Goal: Use online tool/utility: Utilize a website feature to perform a specific function

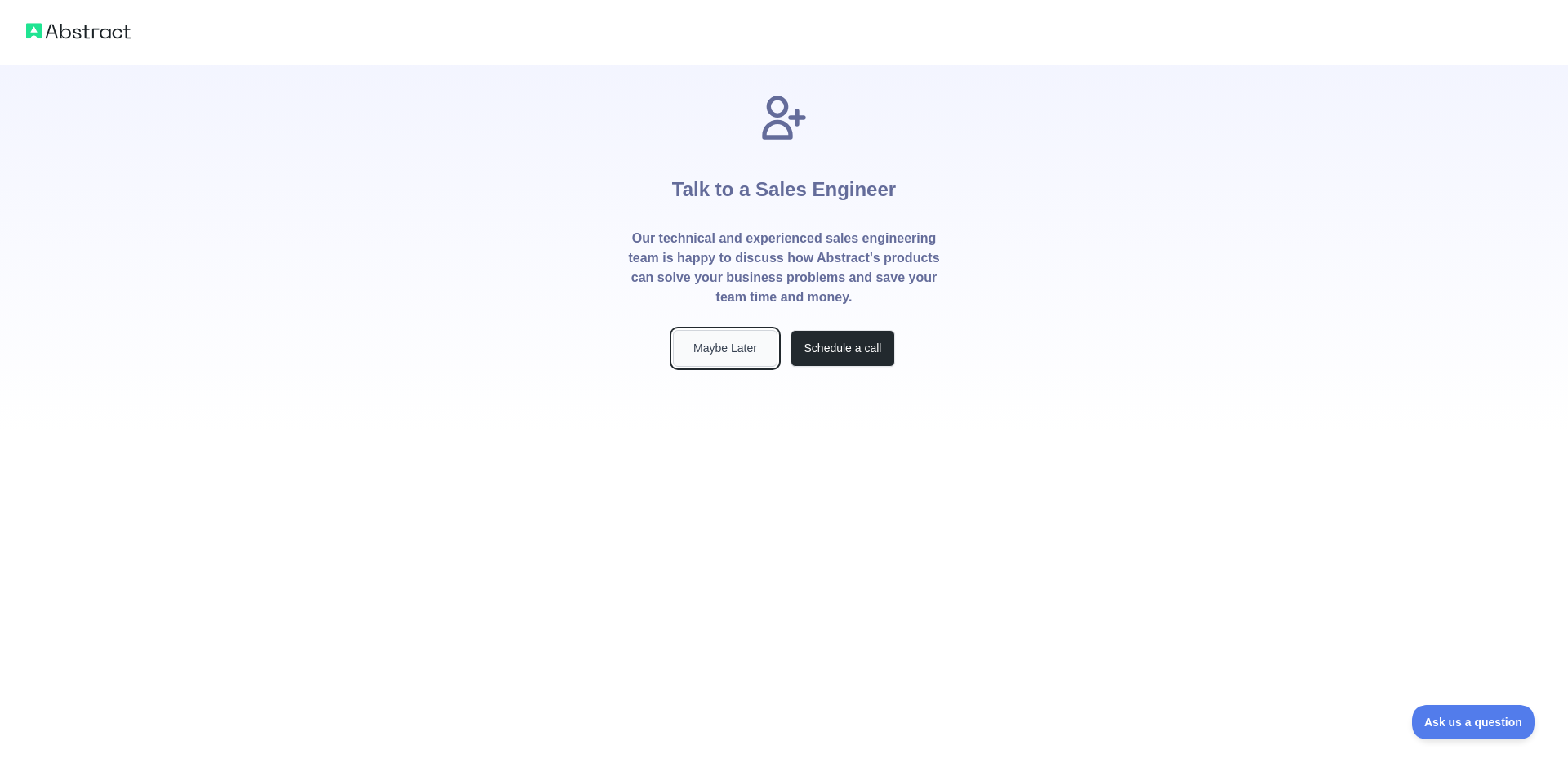
click at [733, 359] on button "Maybe Later" at bounding box center [725, 348] width 105 height 37
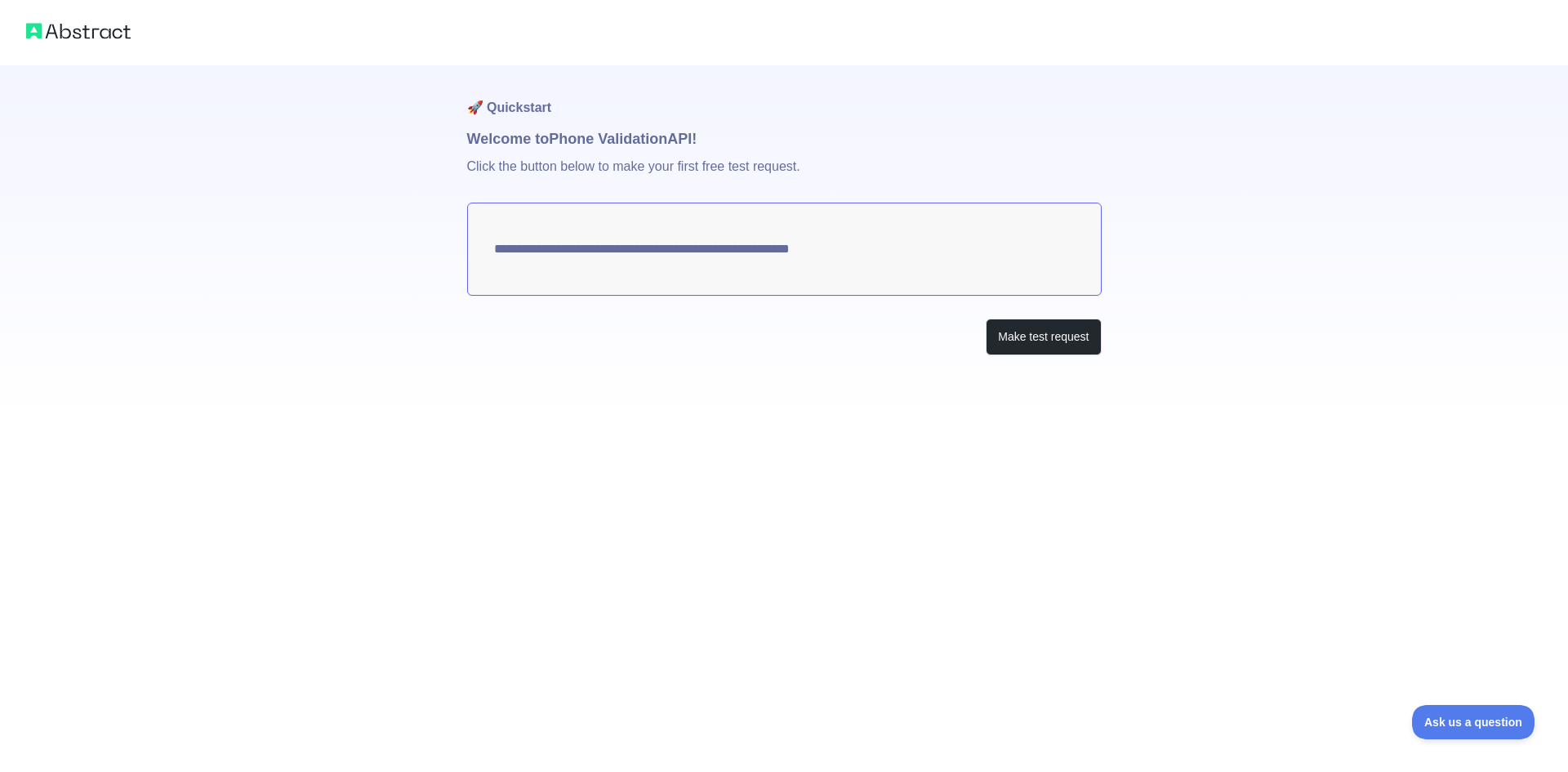
click at [646, 251] on textarea "**********" at bounding box center [784, 249] width 635 height 93
click at [1055, 346] on button "Make test request" at bounding box center [1043, 337] width 115 height 37
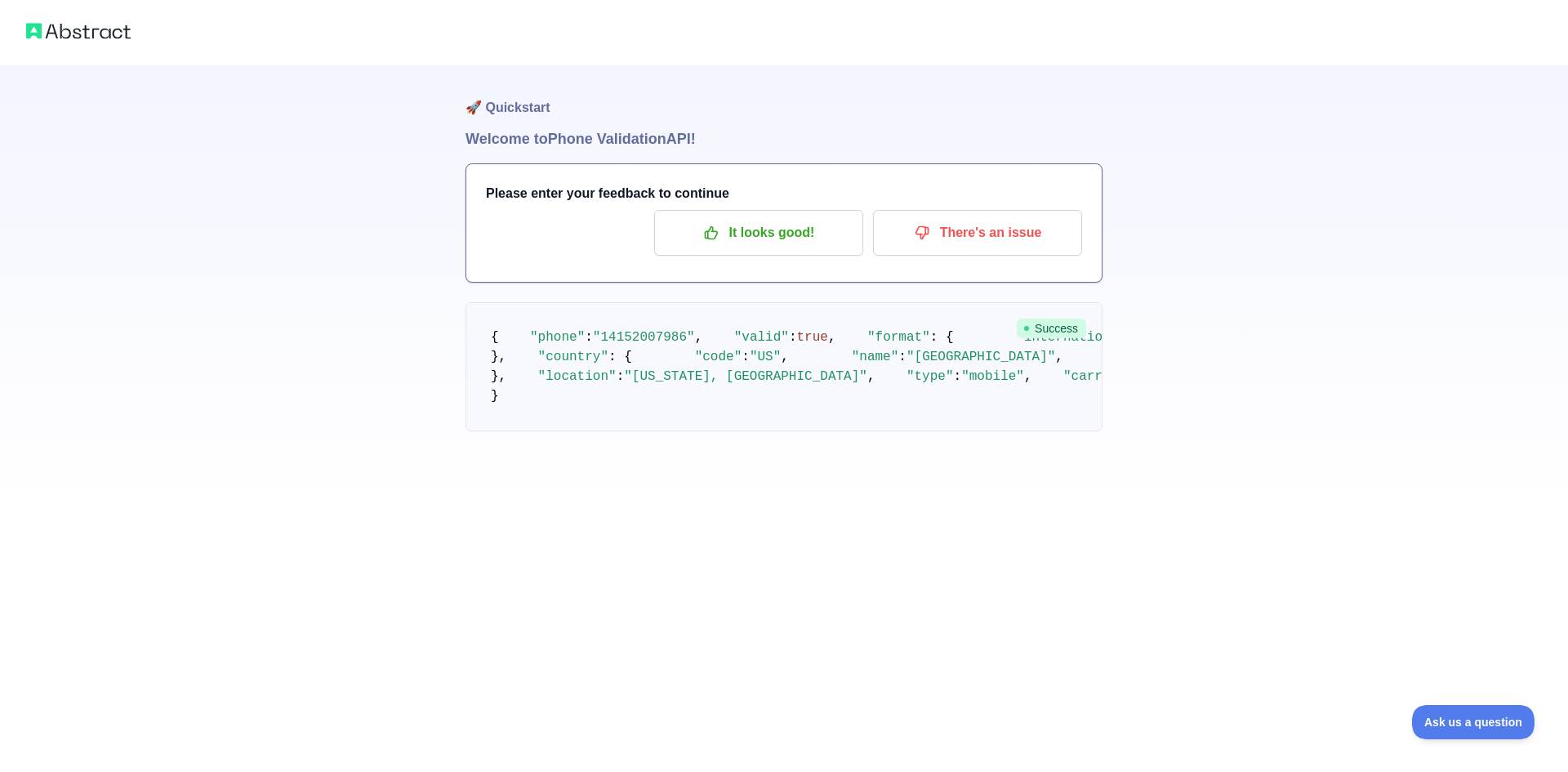
drag, startPoint x: 862, startPoint y: 253, endPoint x: 438, endPoint y: 223, distance: 425.1
click at [575, 423] on pre "{ "phone" : "[PHONE_NUMBER]" , "valid" : true , "format" : { "international" : …" at bounding box center [784, 366] width 637 height 129
click at [542, 364] on span ""country"" at bounding box center [573, 357] width 70 height 14
drag, startPoint x: 544, startPoint y: 491, endPoint x: 663, endPoint y: 531, distance: 125.5
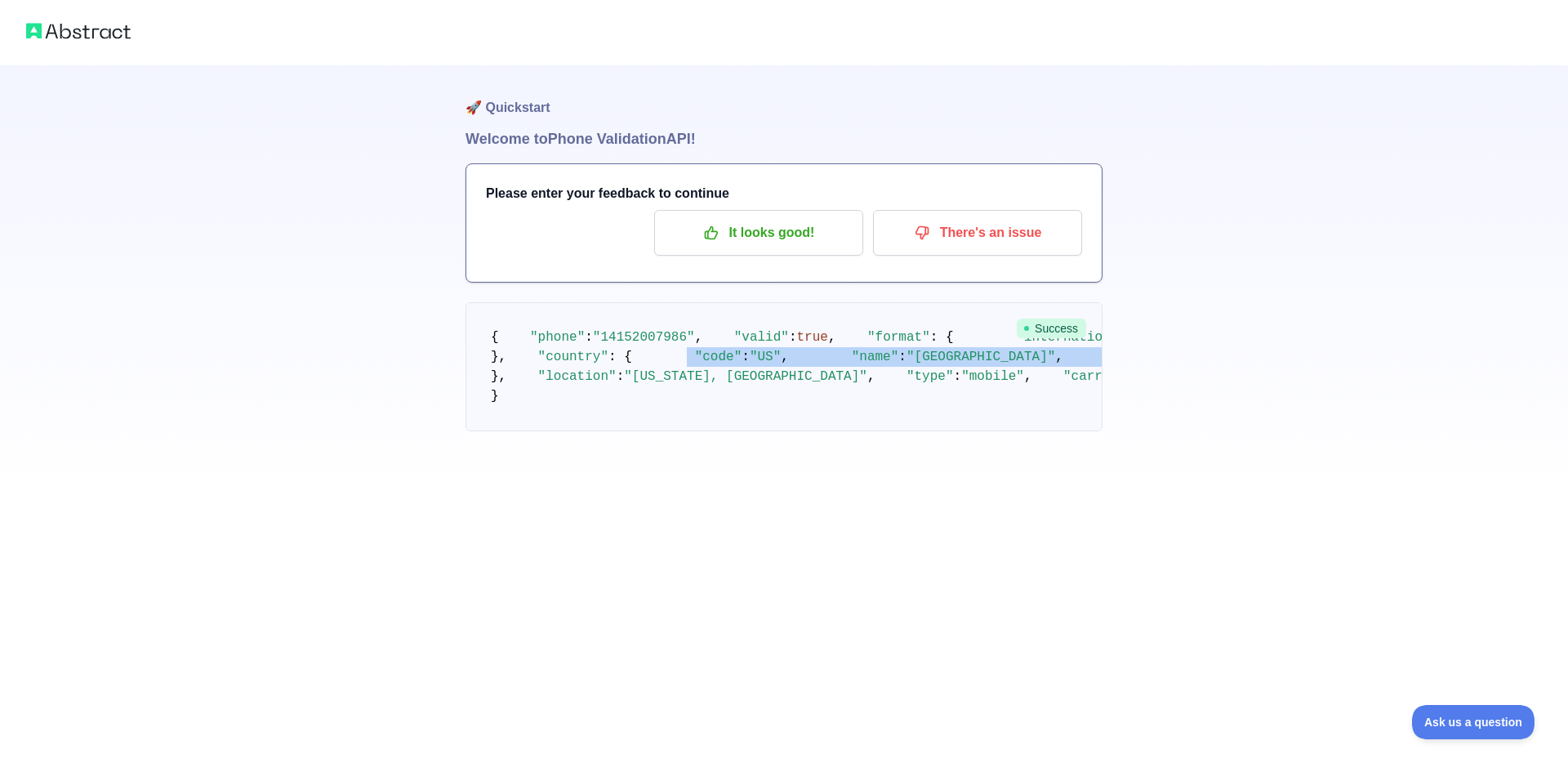
click at [663, 432] on pre "{ "phone" : "[PHONE_NUMBER]" , "valid" : true , "format" : { "international" : …" at bounding box center [784, 366] width 637 height 129
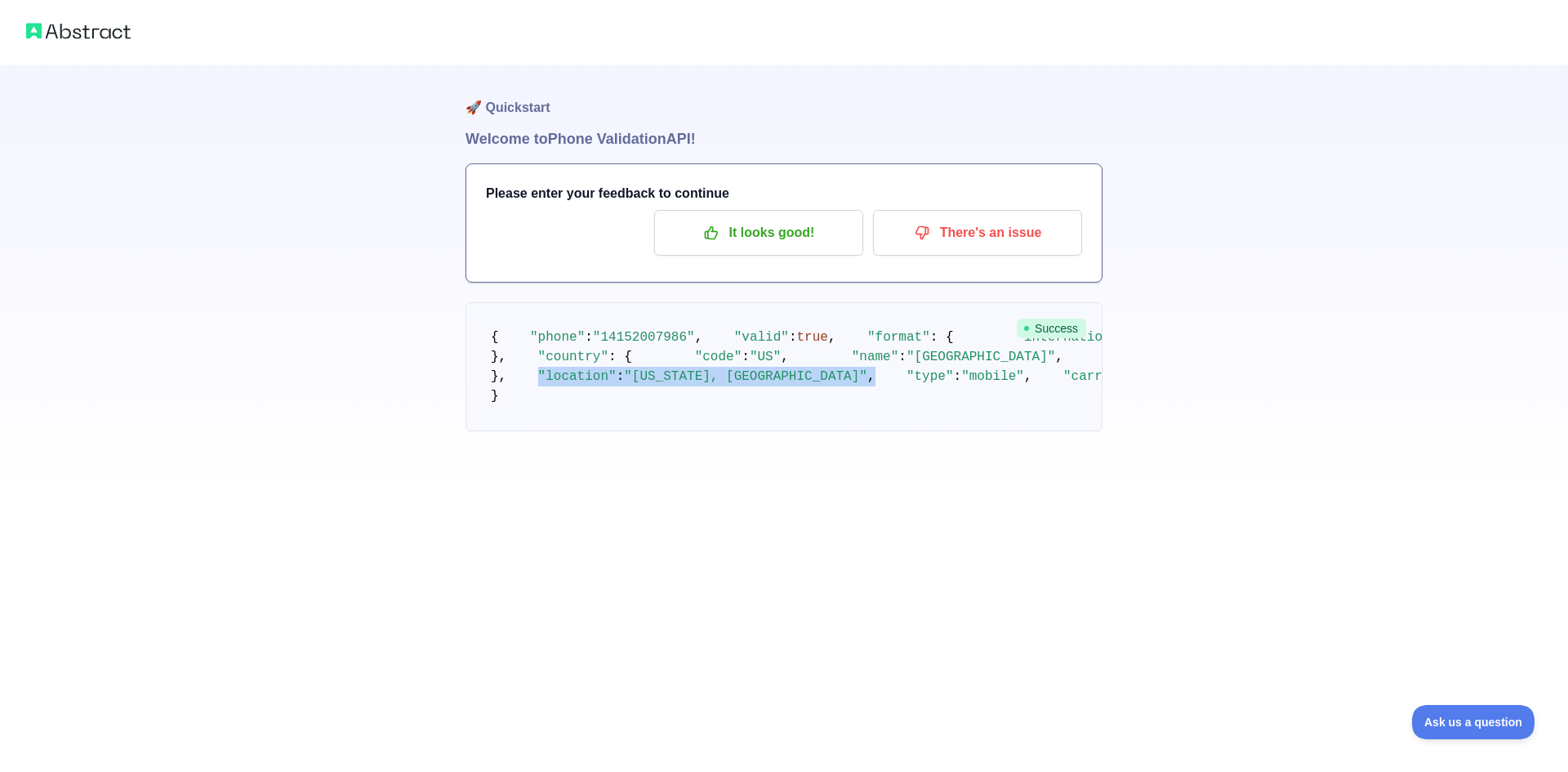
drag, startPoint x: 523, startPoint y: 573, endPoint x: 816, endPoint y: 570, distance: 293.0
click at [816, 432] on pre "{ "phone" : "[PHONE_NUMBER]" , "valid" : true , "format" : { "international" : …" at bounding box center [784, 366] width 637 height 129
click at [906, 383] on span ""type"" at bounding box center [930, 376] width 47 height 14
click at [961, 383] on span ""mobile"" at bounding box center [992, 376] width 63 height 14
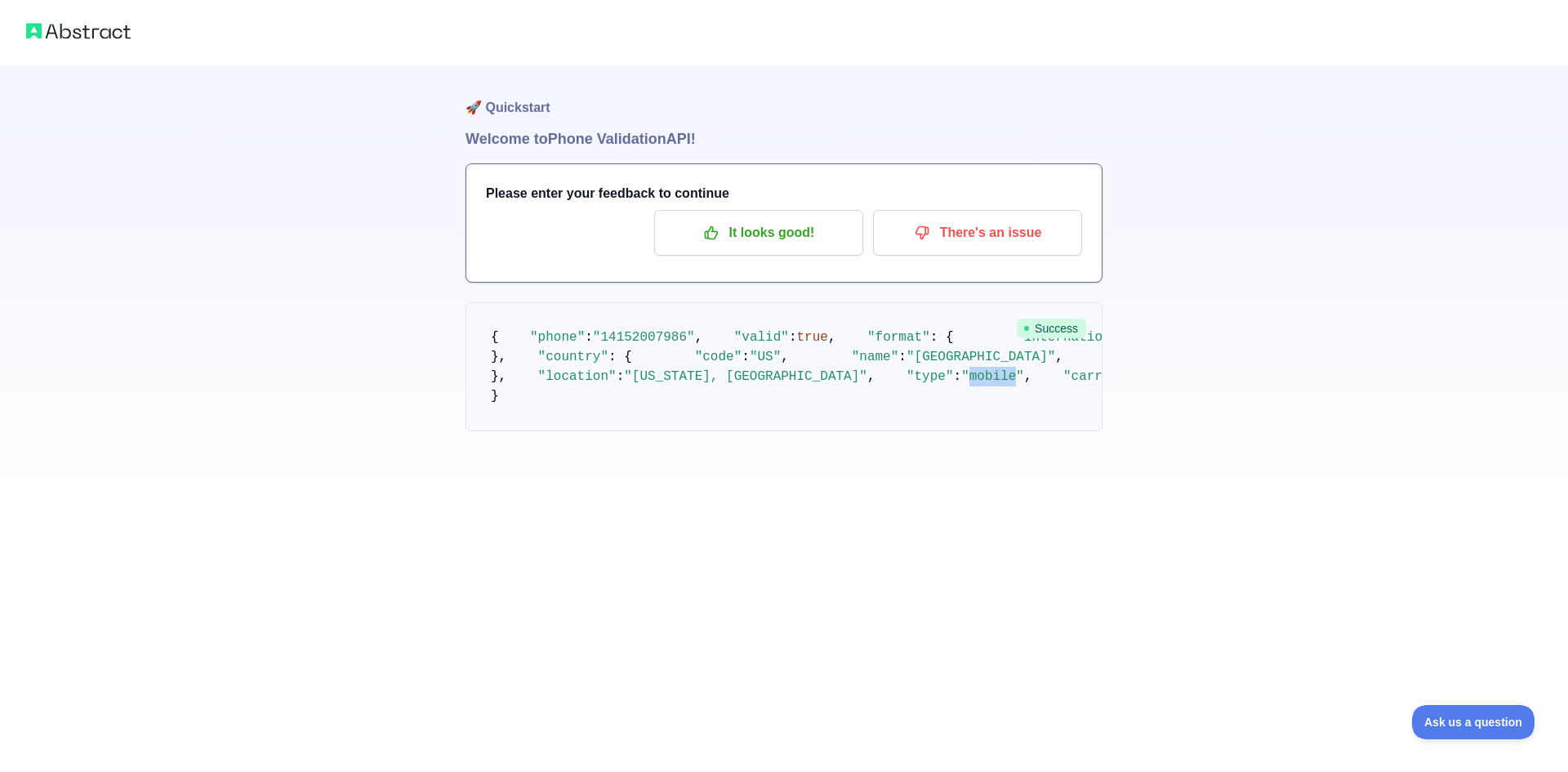
click at [961, 383] on span ""mobile"" at bounding box center [992, 376] width 63 height 14
click at [1142, 383] on span ""T-mobile USA Inc."" at bounding box center [1216, 376] width 148 height 14
click at [816, 236] on p "It looks good!" at bounding box center [759, 233] width 185 height 28
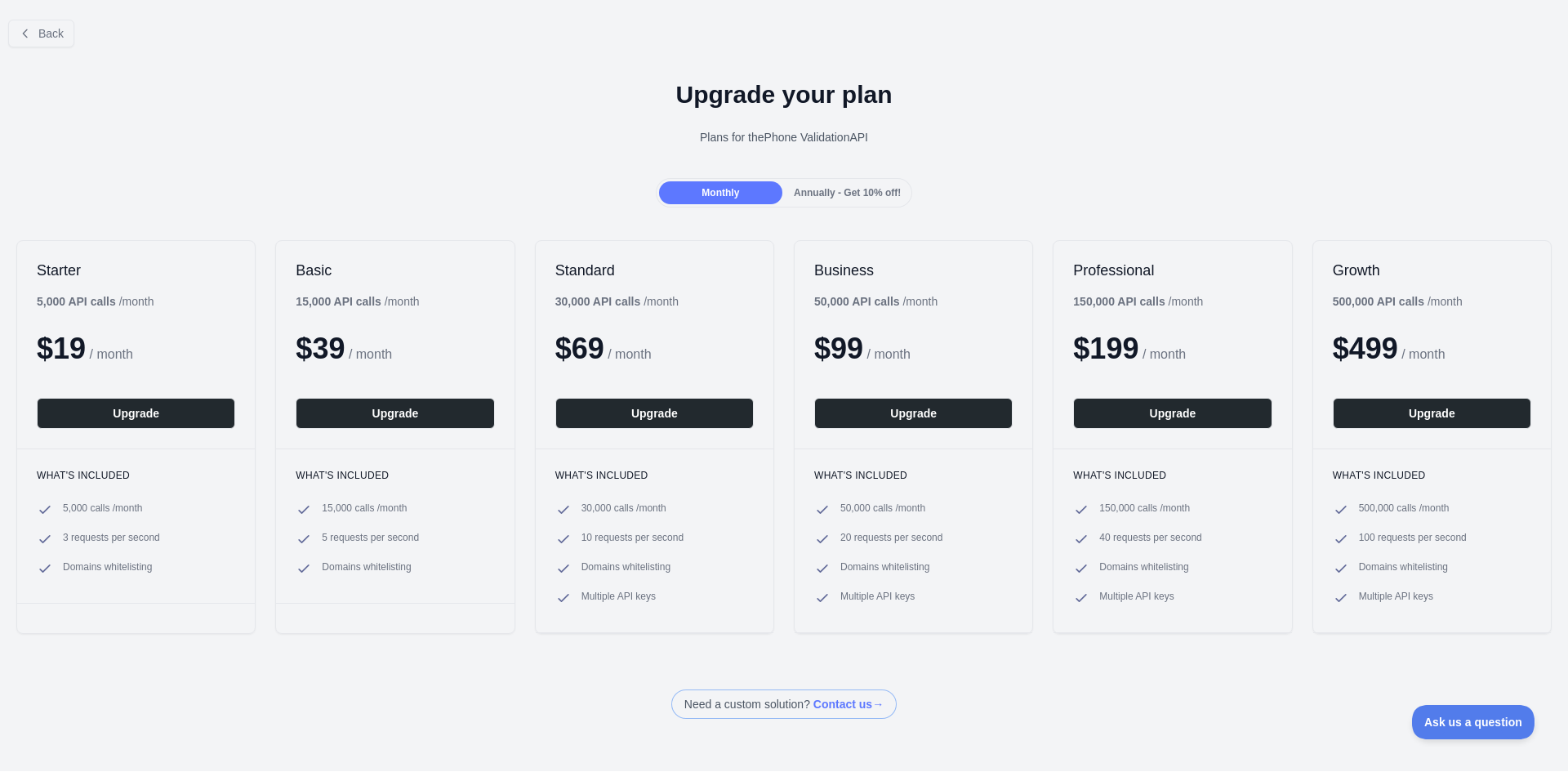
click at [866, 189] on span "Annually - Get 10% off!" at bounding box center [847, 193] width 107 height 12
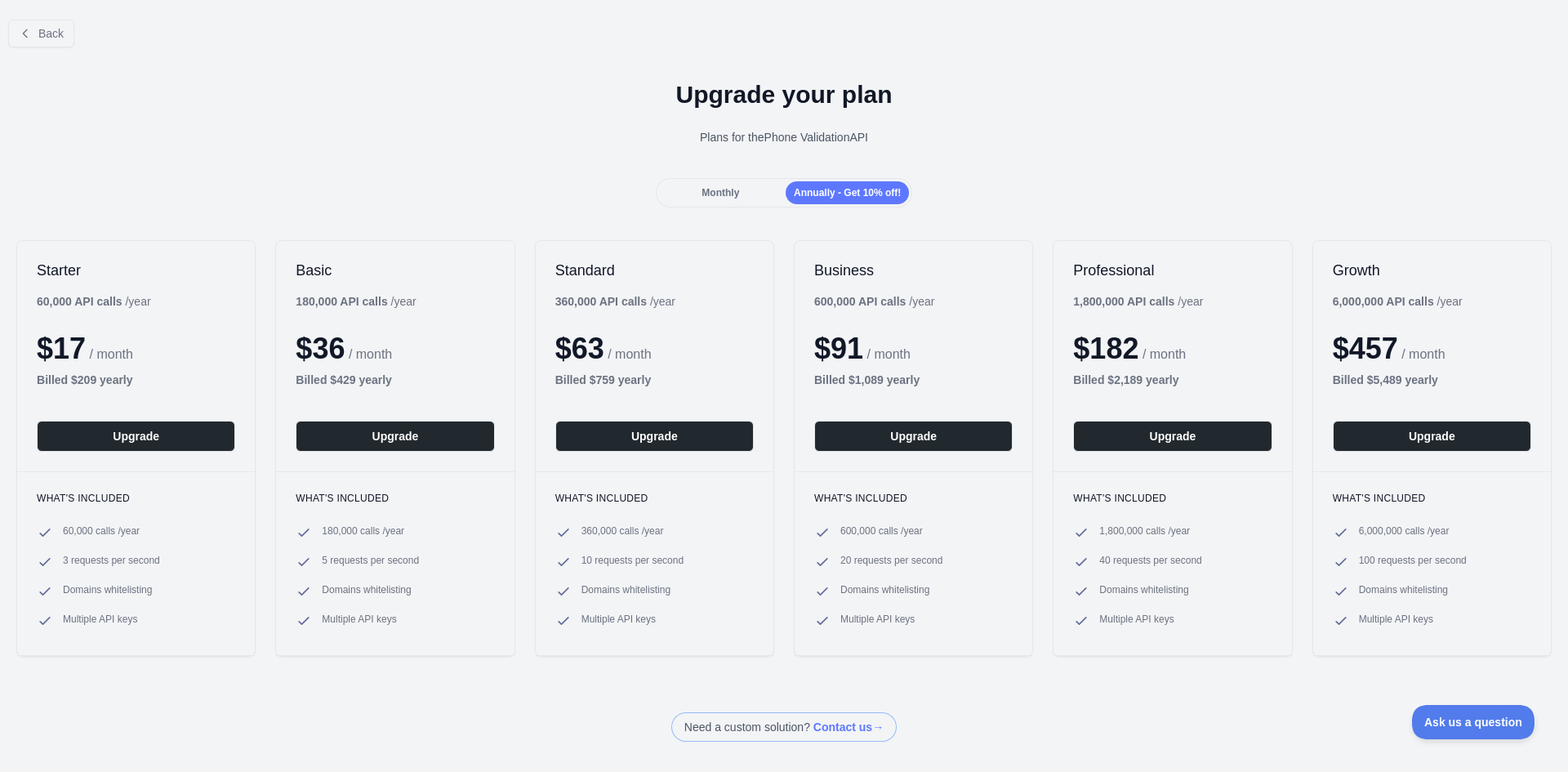
click at [717, 198] on span "Monthly" at bounding box center [720, 193] width 38 height 12
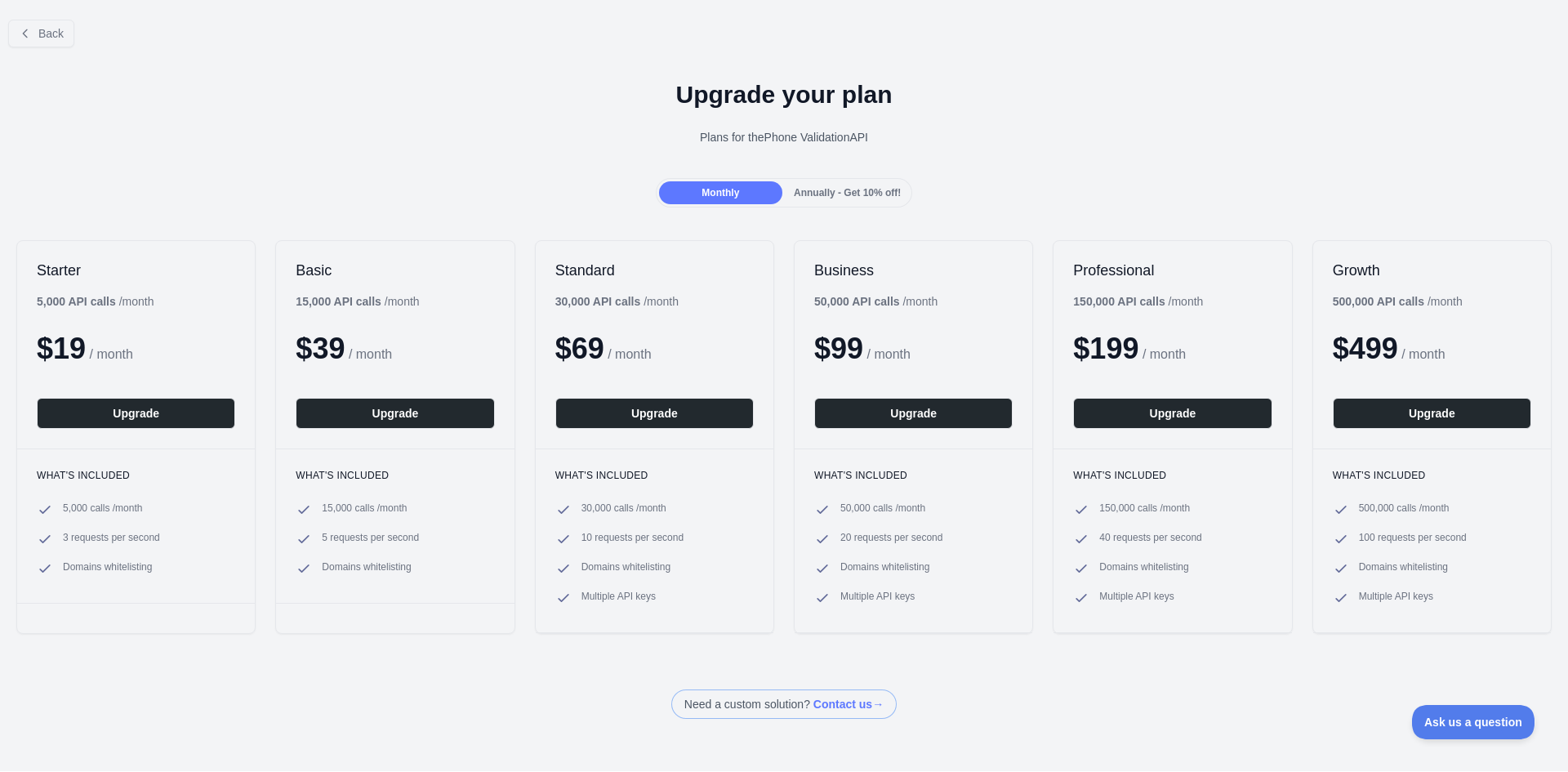
drag, startPoint x: 695, startPoint y: 142, endPoint x: 1050, endPoint y: 136, distance: 355.1
click at [1050, 136] on div "Plans for the Phone Validation API" at bounding box center [784, 137] width 1542 height 16
click at [35, 26] on button "Back" at bounding box center [41, 33] width 66 height 28
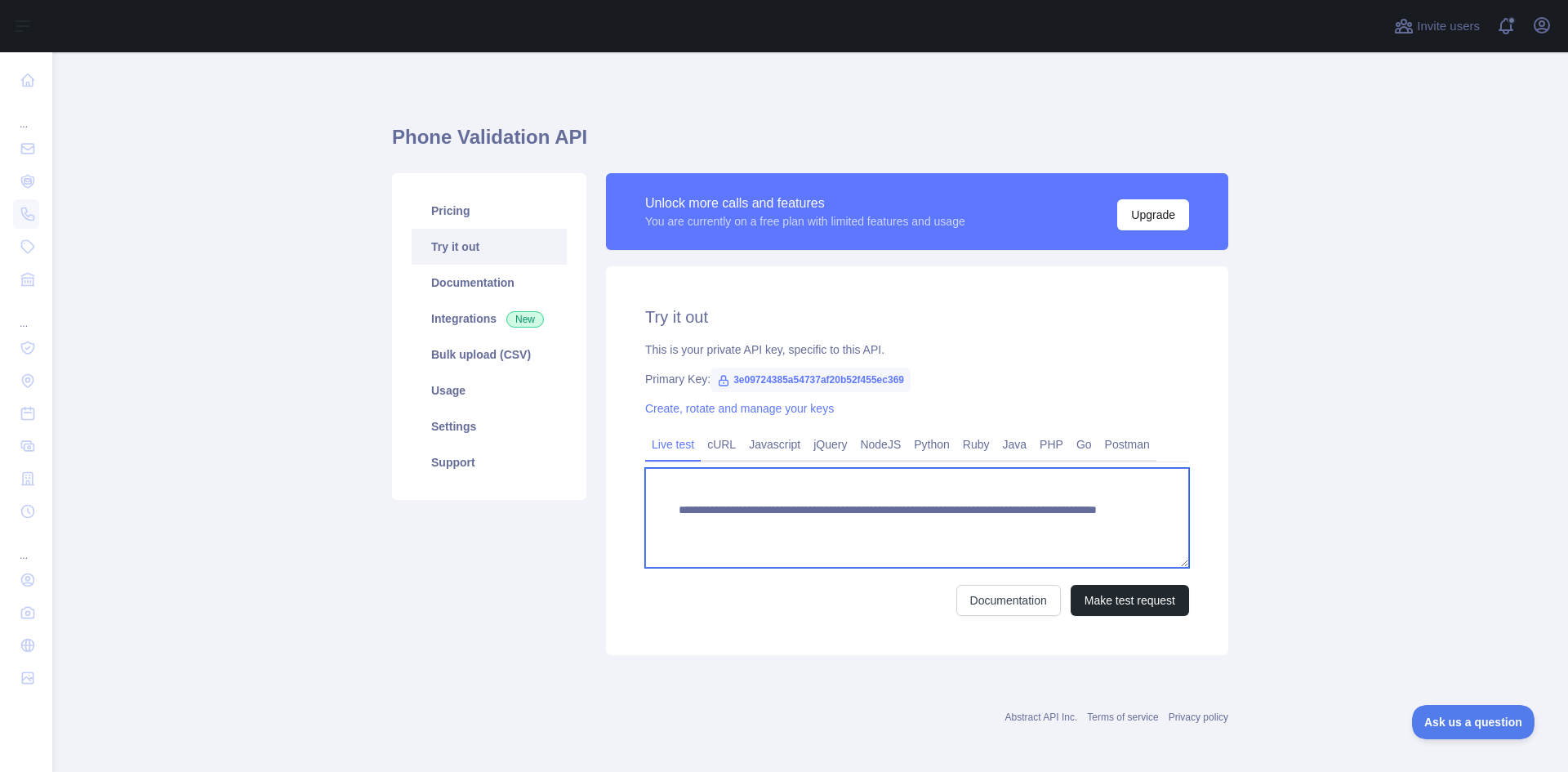
click at [851, 532] on textarea "**********" at bounding box center [916, 517] width 544 height 99
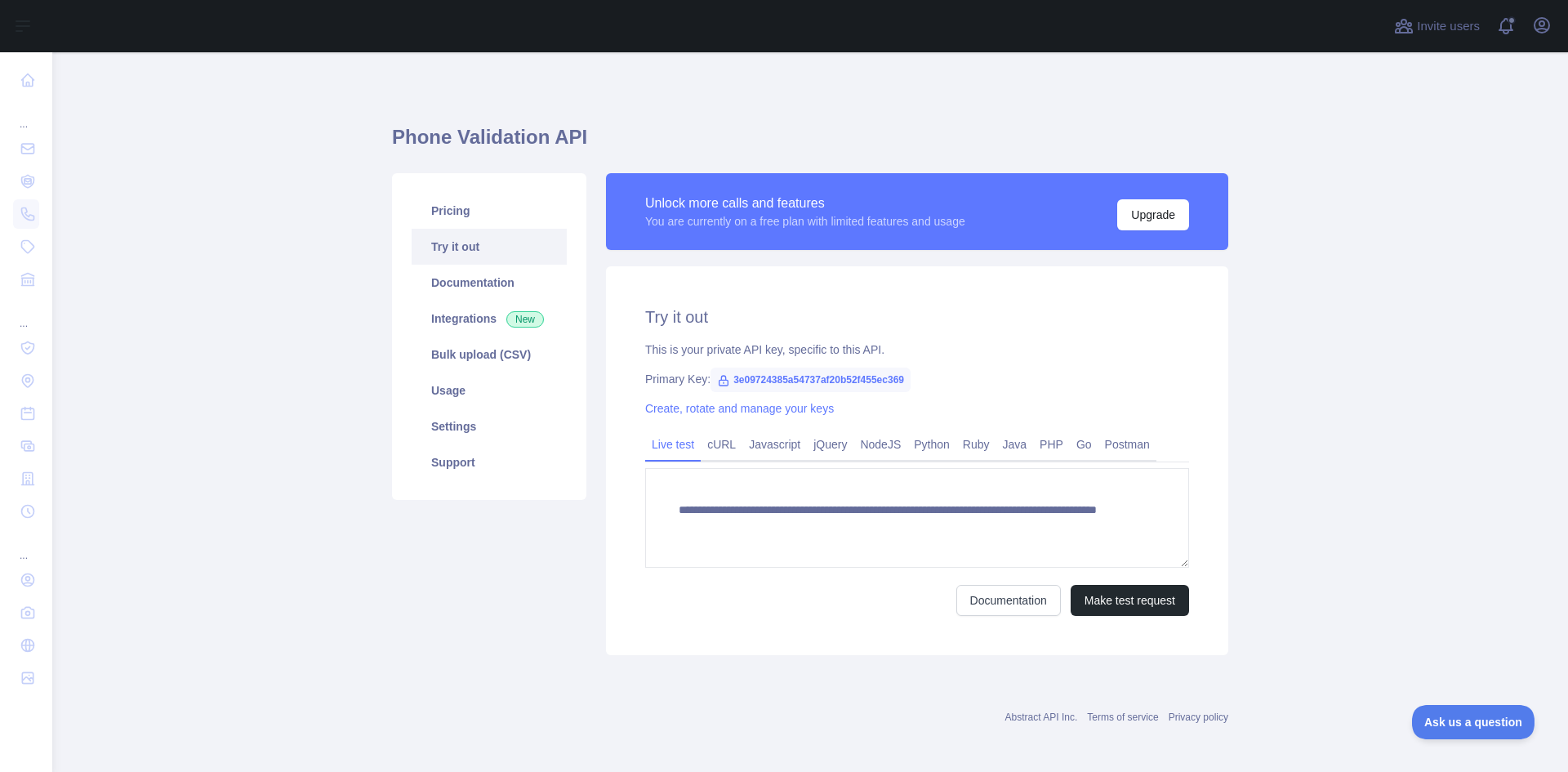
click at [1386, 550] on main "**********" at bounding box center [810, 412] width 1516 height 720
click at [720, 445] on link "cURL" at bounding box center [721, 444] width 41 height 26
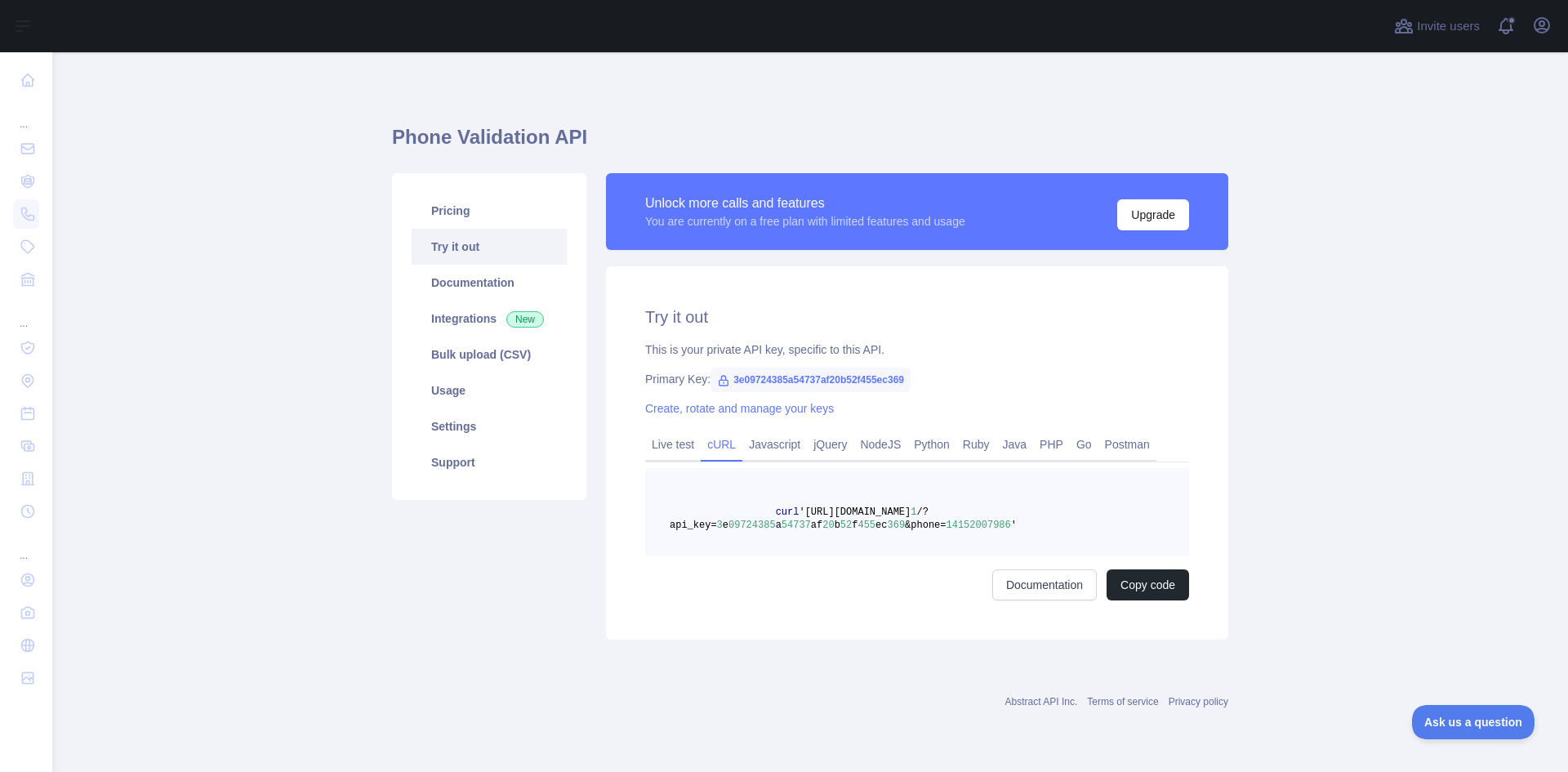
click at [887, 523] on span "369" at bounding box center [895, 525] width 18 height 12
click at [947, 527] on span "14152007986" at bounding box center [979, 525] width 65 height 12
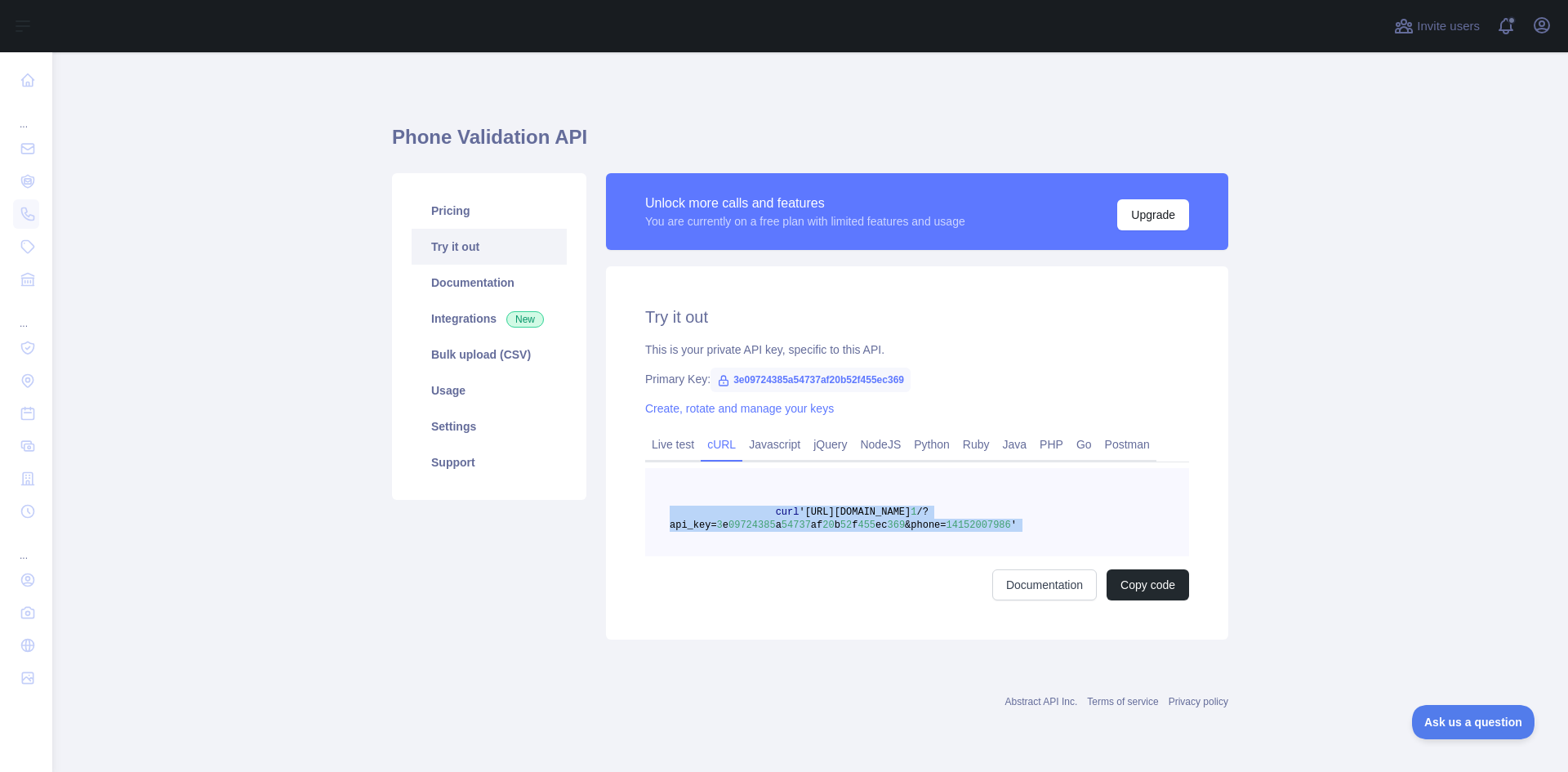
click at [947, 527] on span "14152007986" at bounding box center [979, 525] width 65 height 12
click at [1085, 517] on pre "curl '[URL][DOMAIN_NAME] 1 /?api_key= 3 e 09724385 a 54737 af 20 b 52 f 455 ec …" at bounding box center [916, 512] width 544 height 88
